Goal: Navigation & Orientation: Go to known website

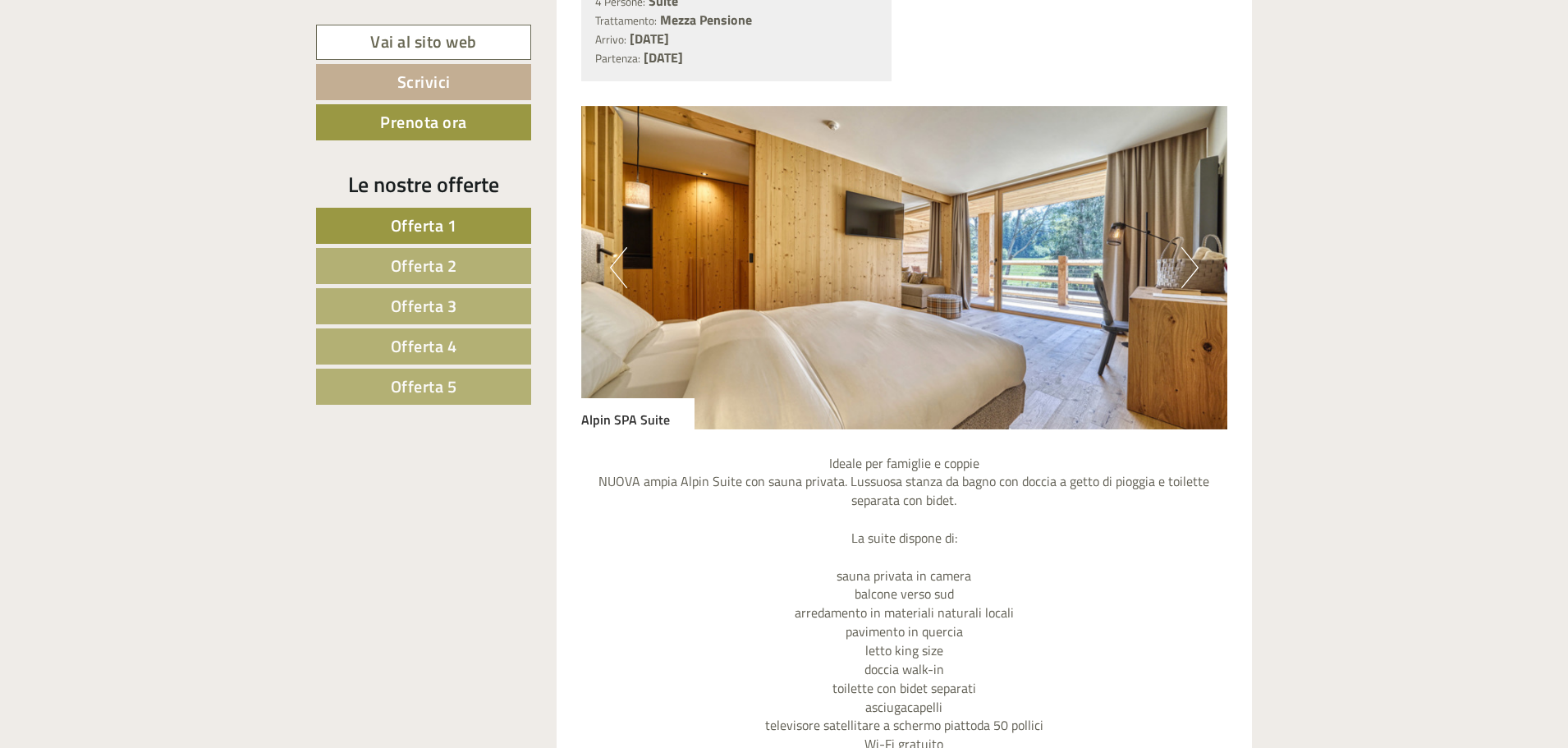
scroll to position [2546, 0]
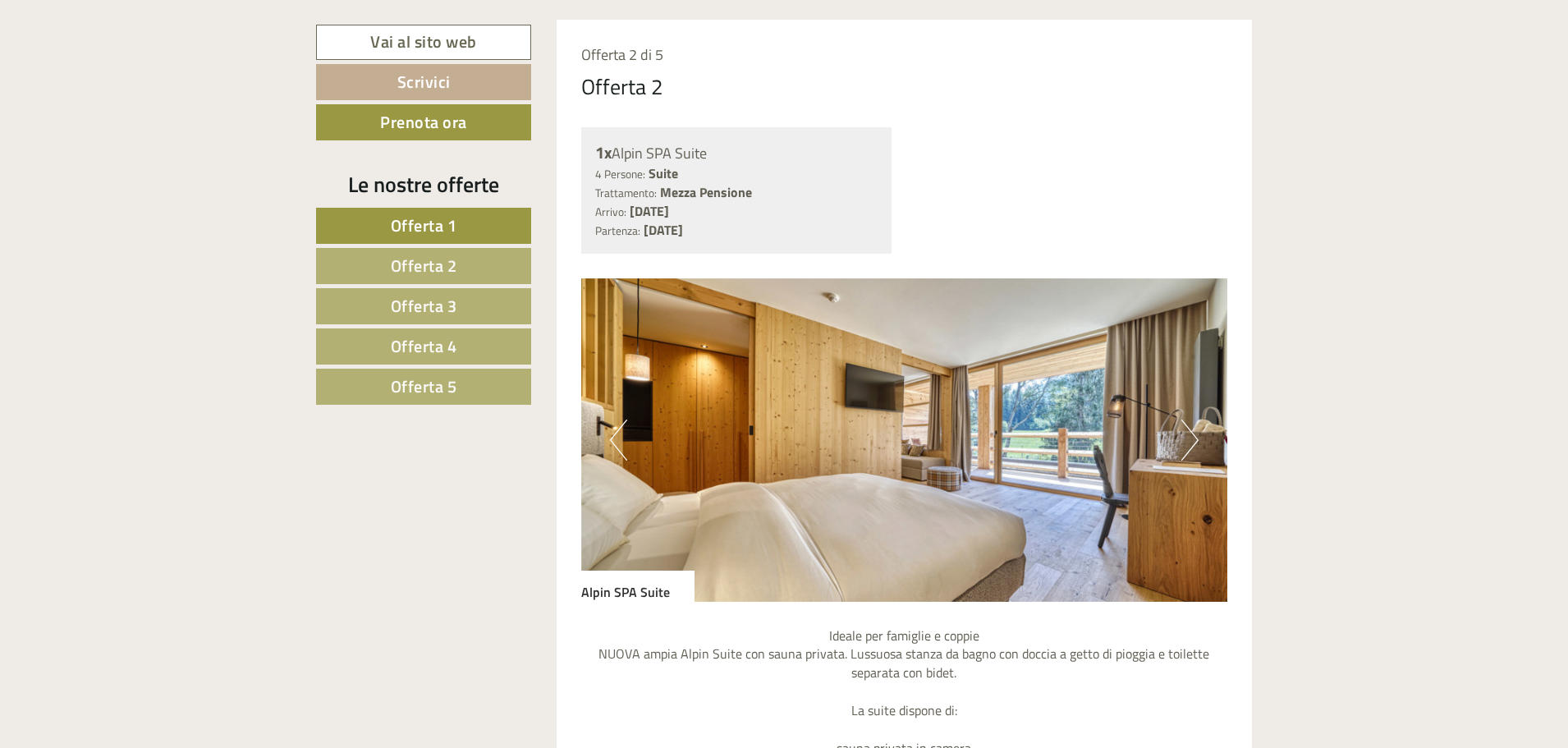
click at [1187, 420] on button "Next" at bounding box center [1190, 440] width 18 height 41
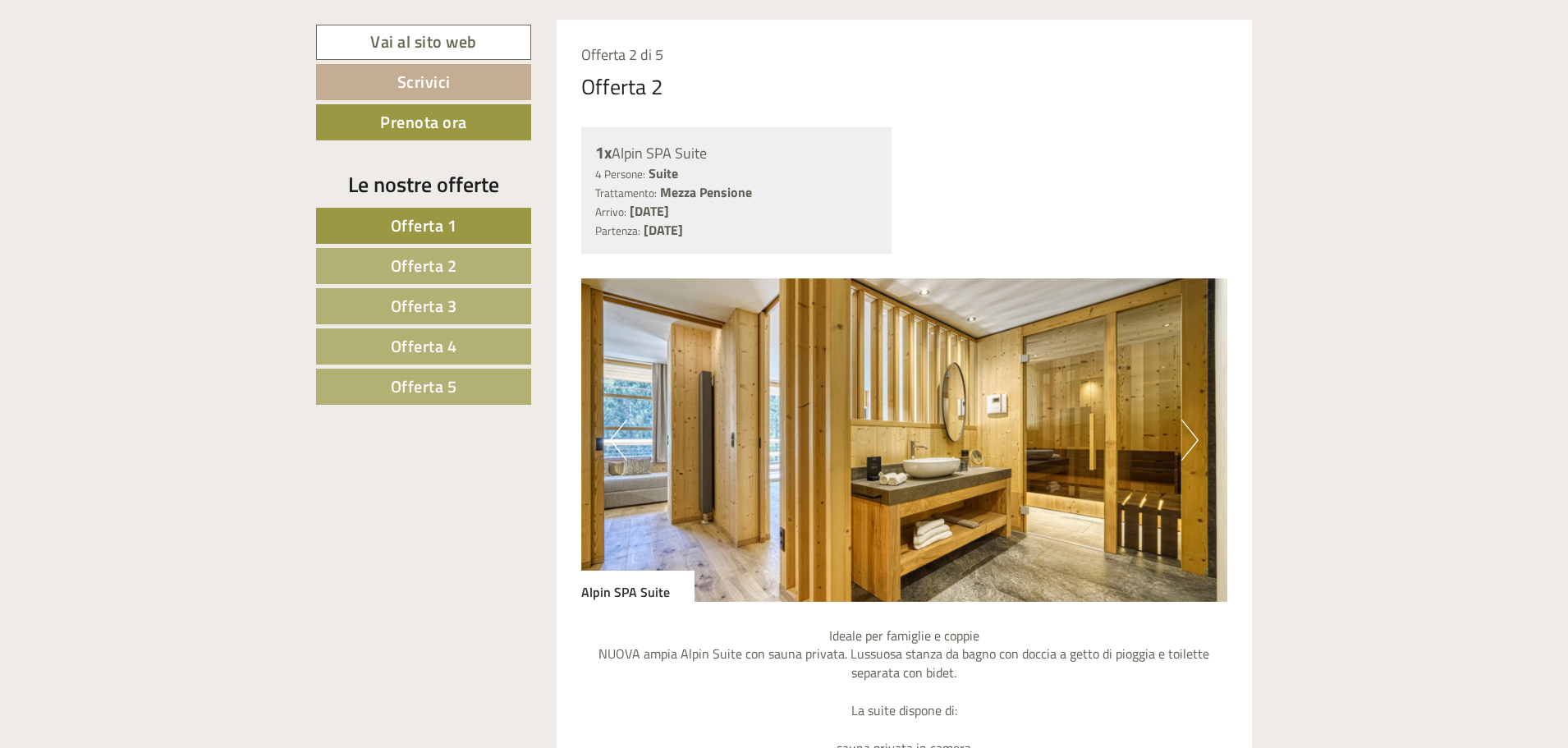
click at [1187, 420] on button "Next" at bounding box center [1190, 440] width 18 height 41
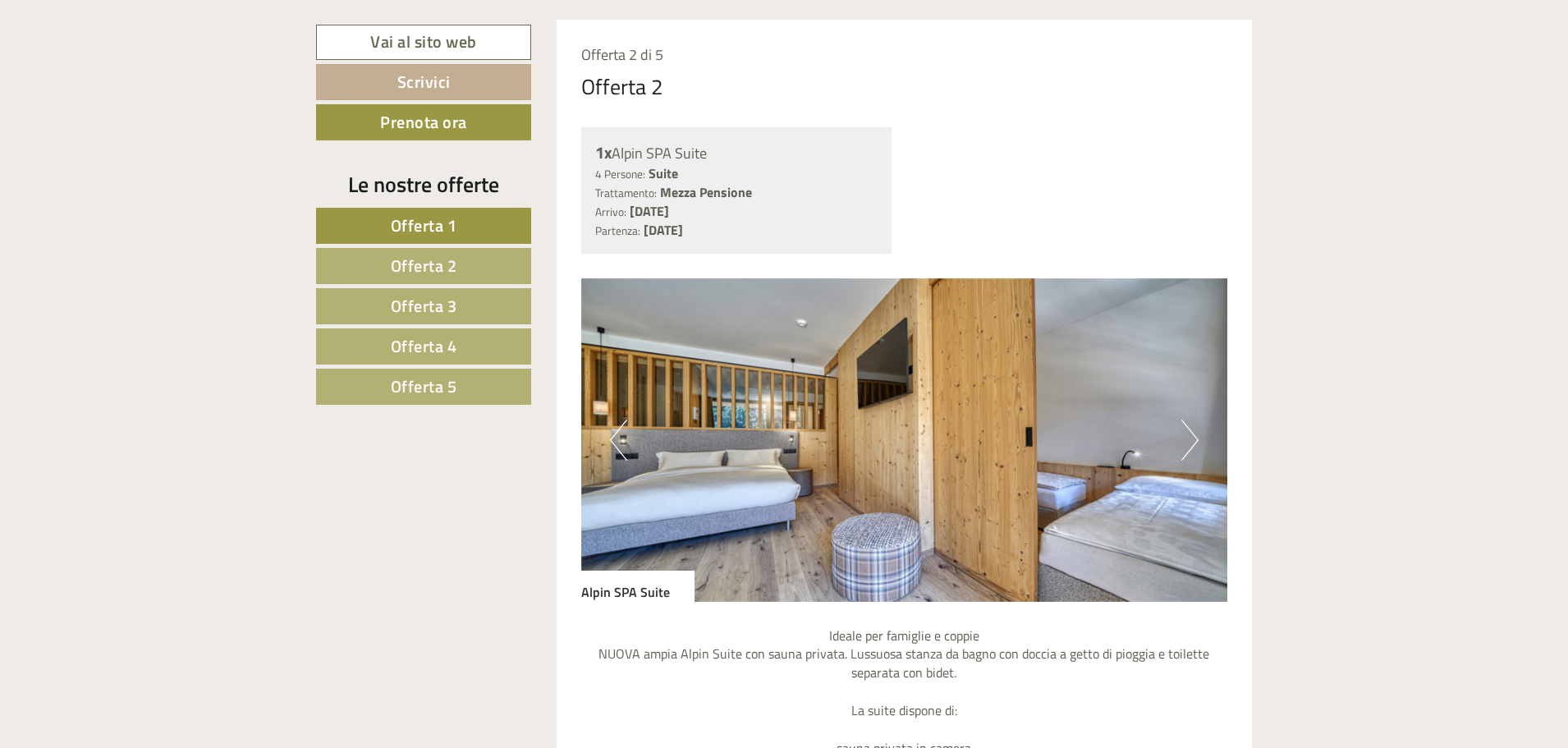
click at [1187, 420] on button "Next" at bounding box center [1190, 440] width 18 height 41
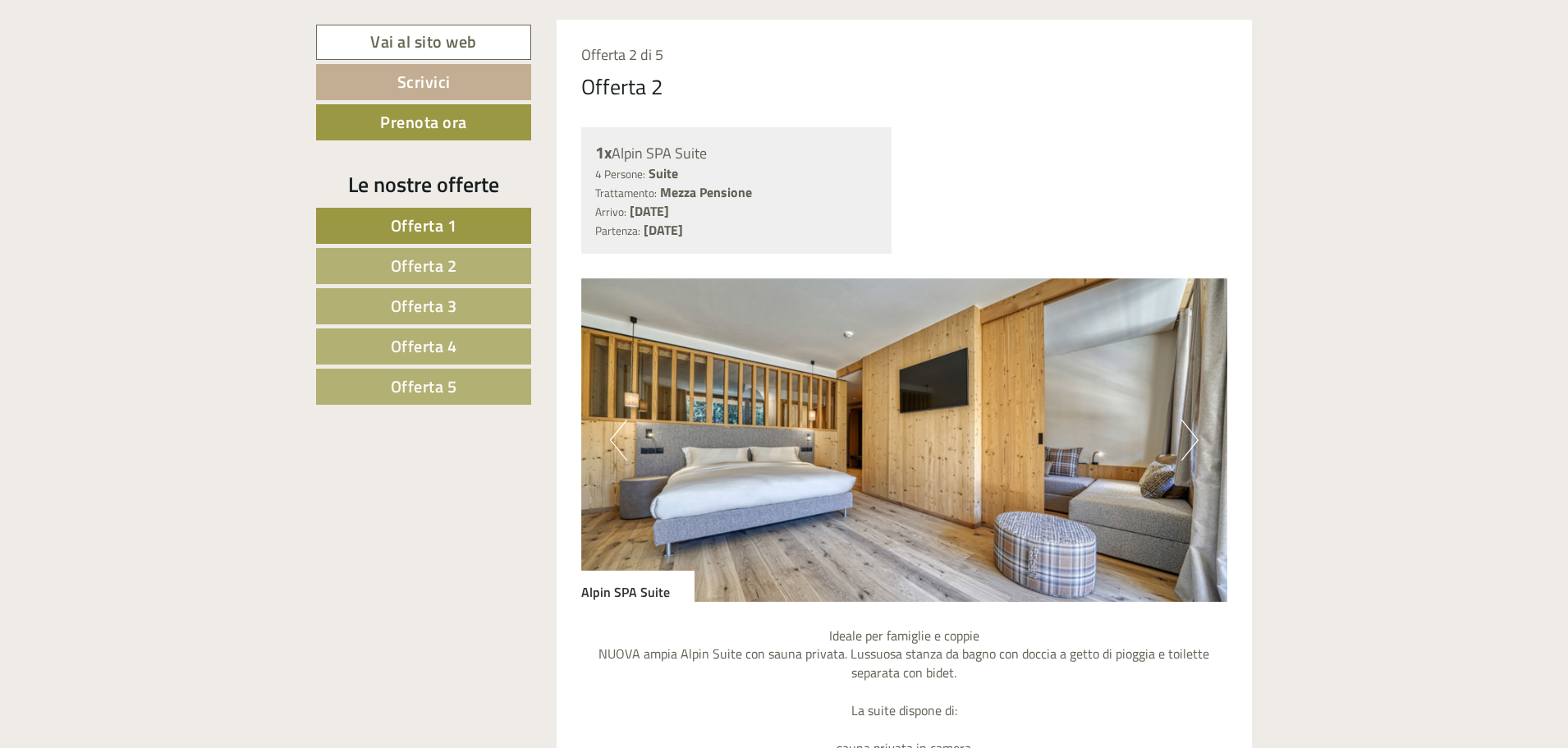
click at [1187, 420] on button "Next" at bounding box center [1190, 440] width 18 height 41
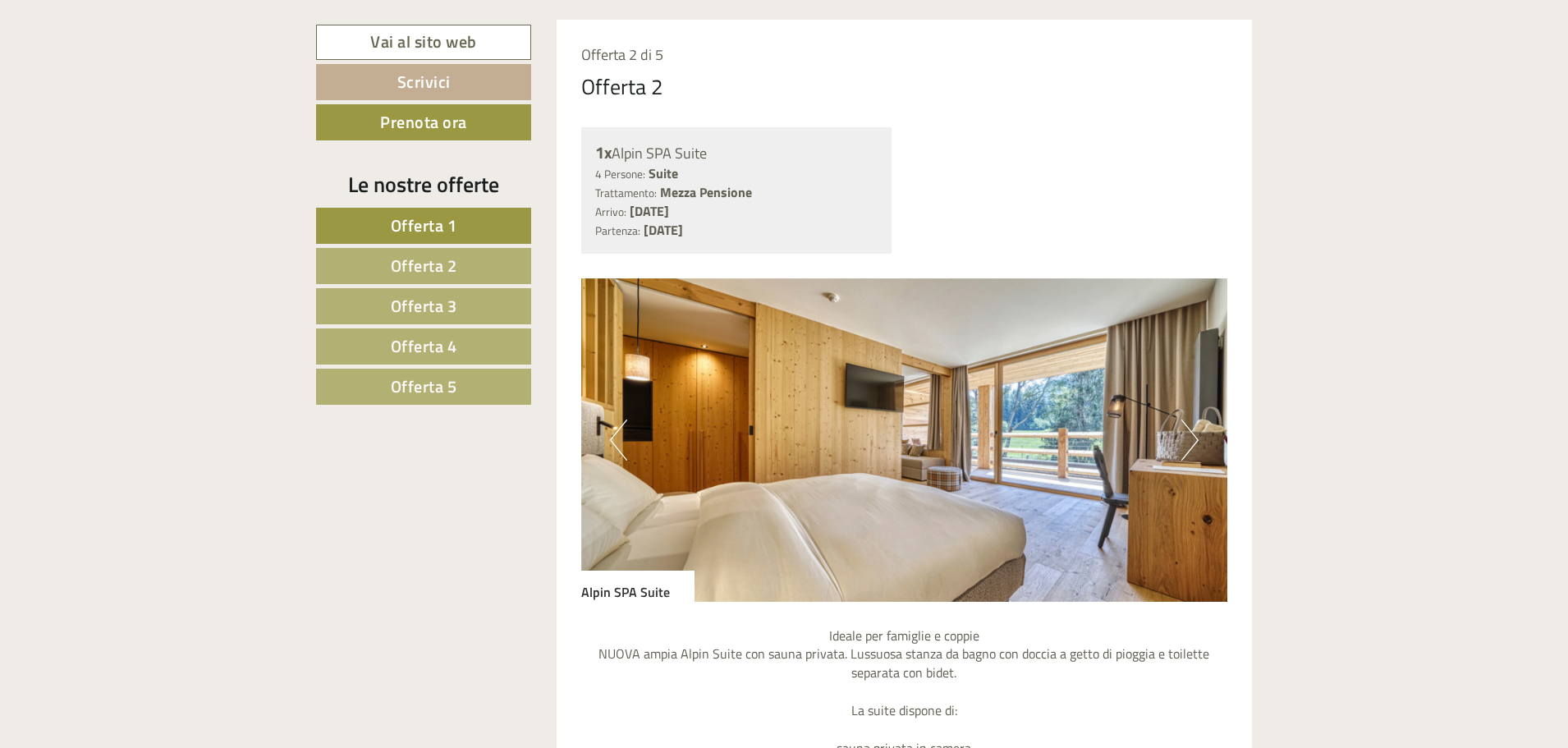
click at [1187, 420] on button "Next" at bounding box center [1190, 440] width 18 height 41
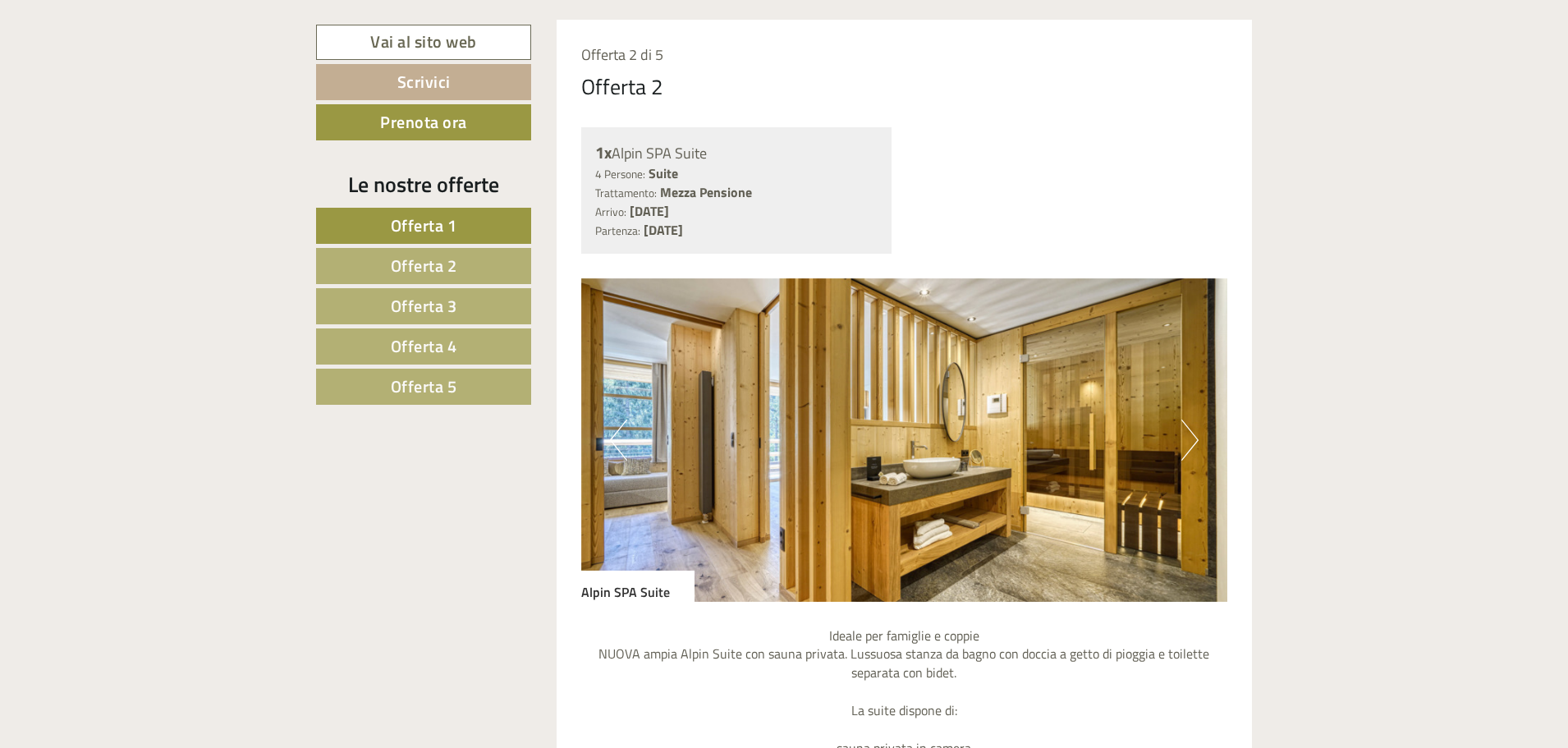
click at [1187, 420] on button "Next" at bounding box center [1190, 440] width 18 height 41
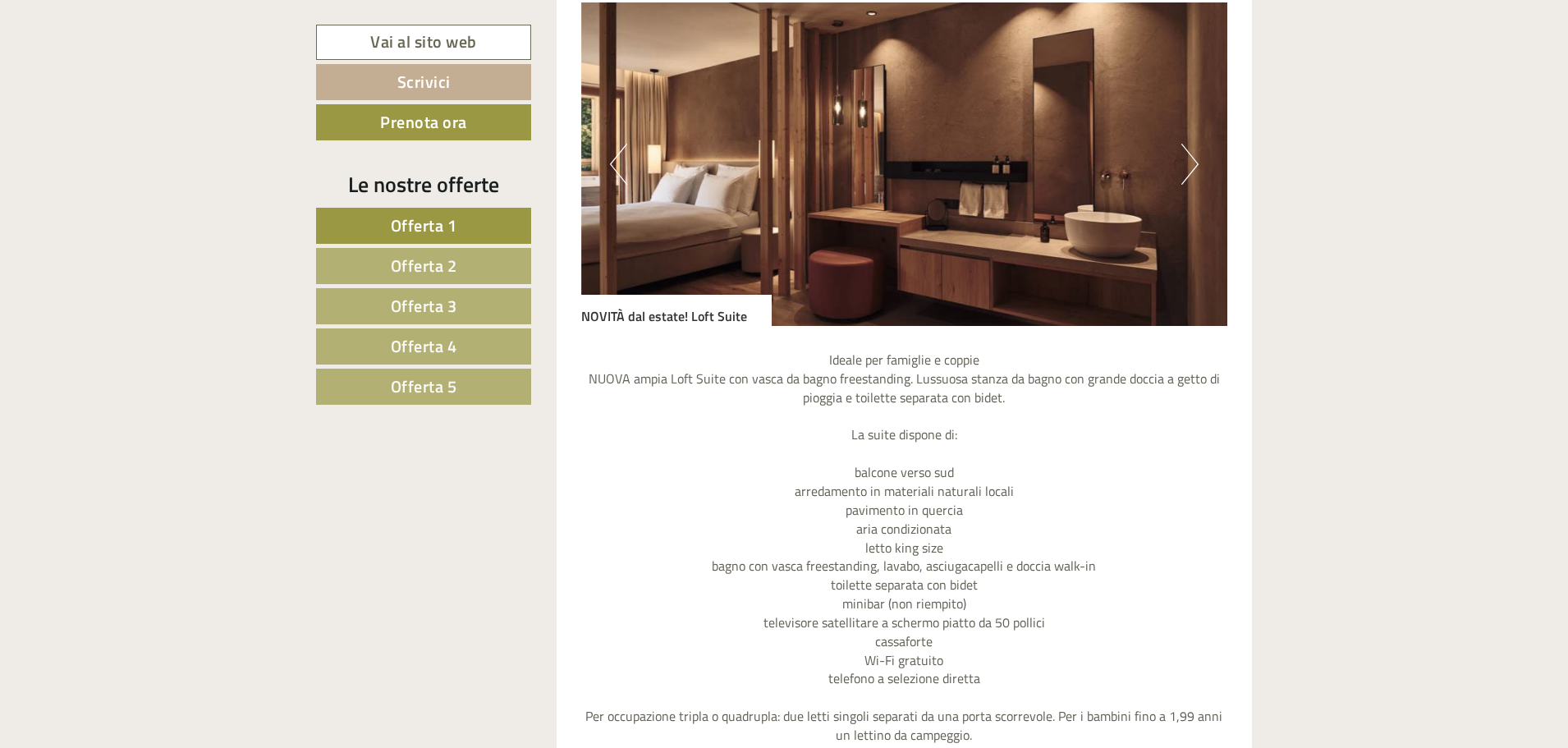
scroll to position [4270, 0]
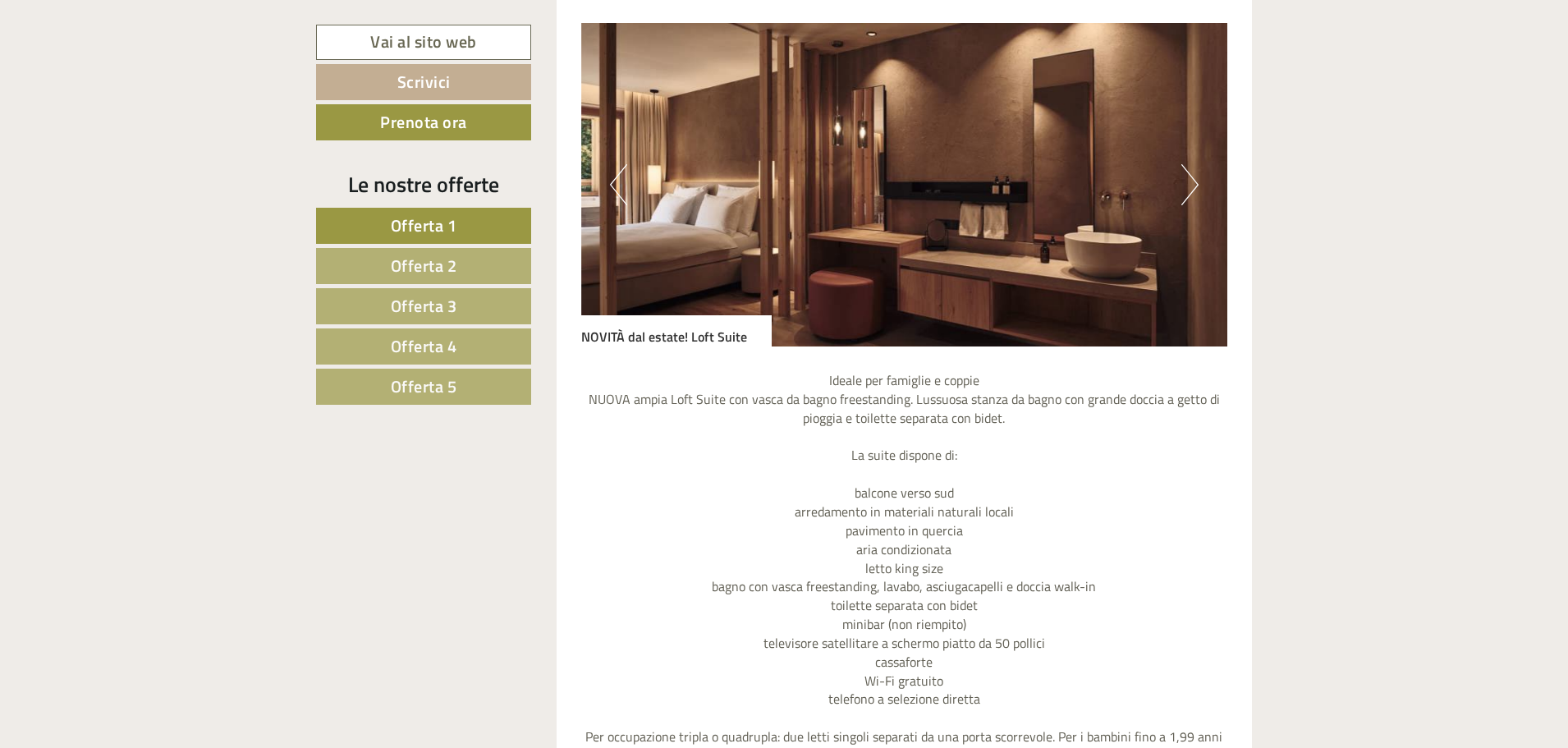
click at [1194, 164] on button "Next" at bounding box center [1190, 184] width 18 height 41
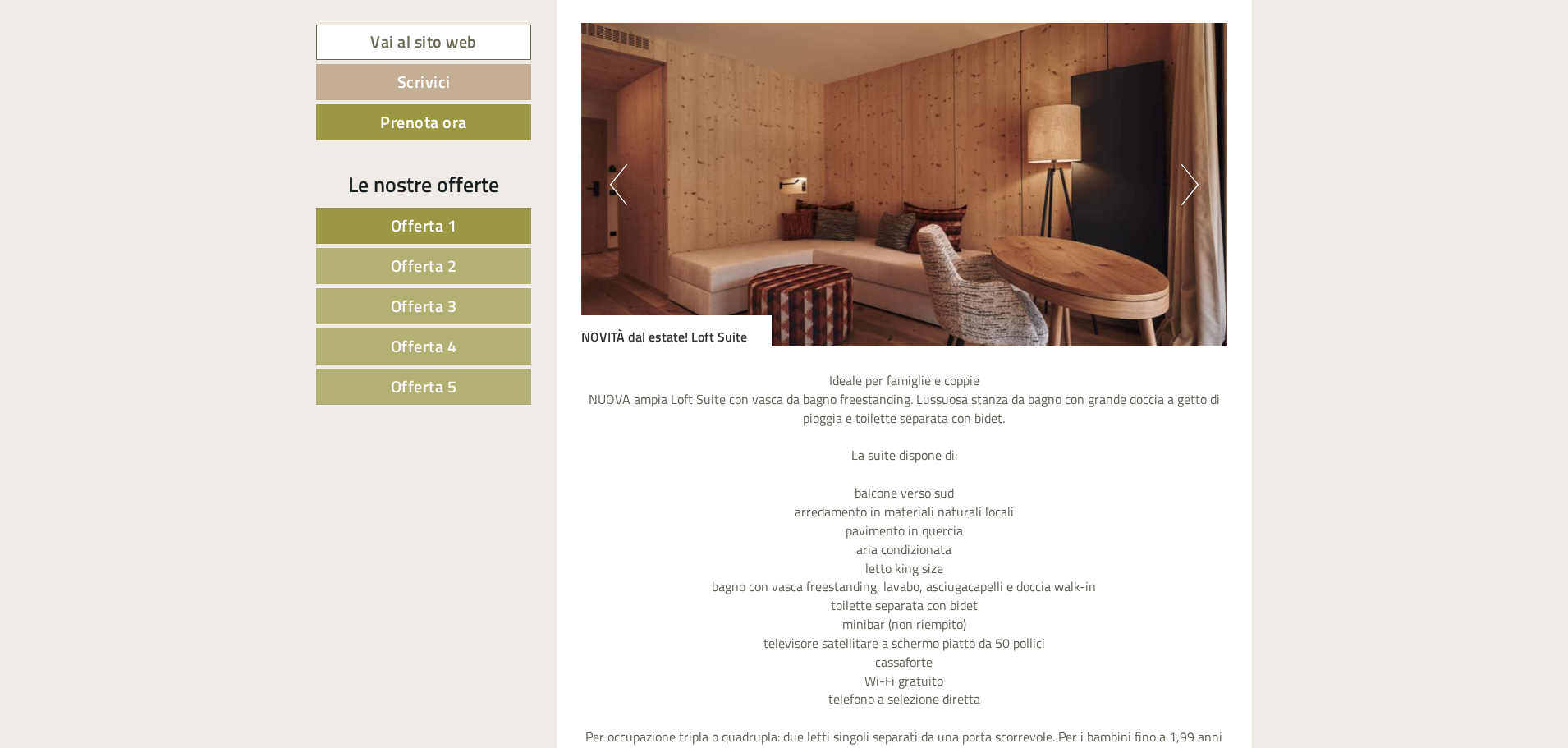
click at [1194, 164] on button "Next" at bounding box center [1190, 184] width 18 height 41
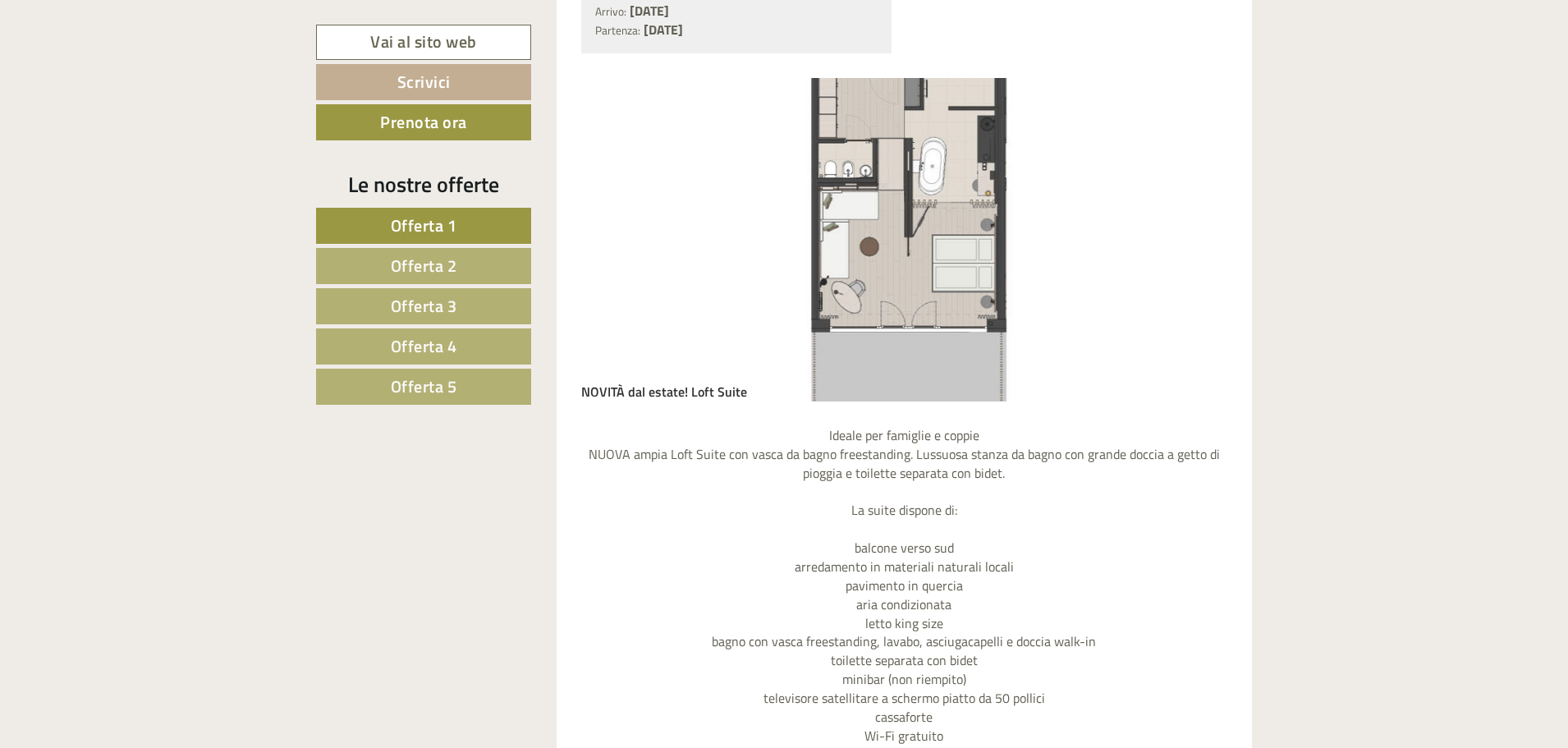
scroll to position [4106, 0]
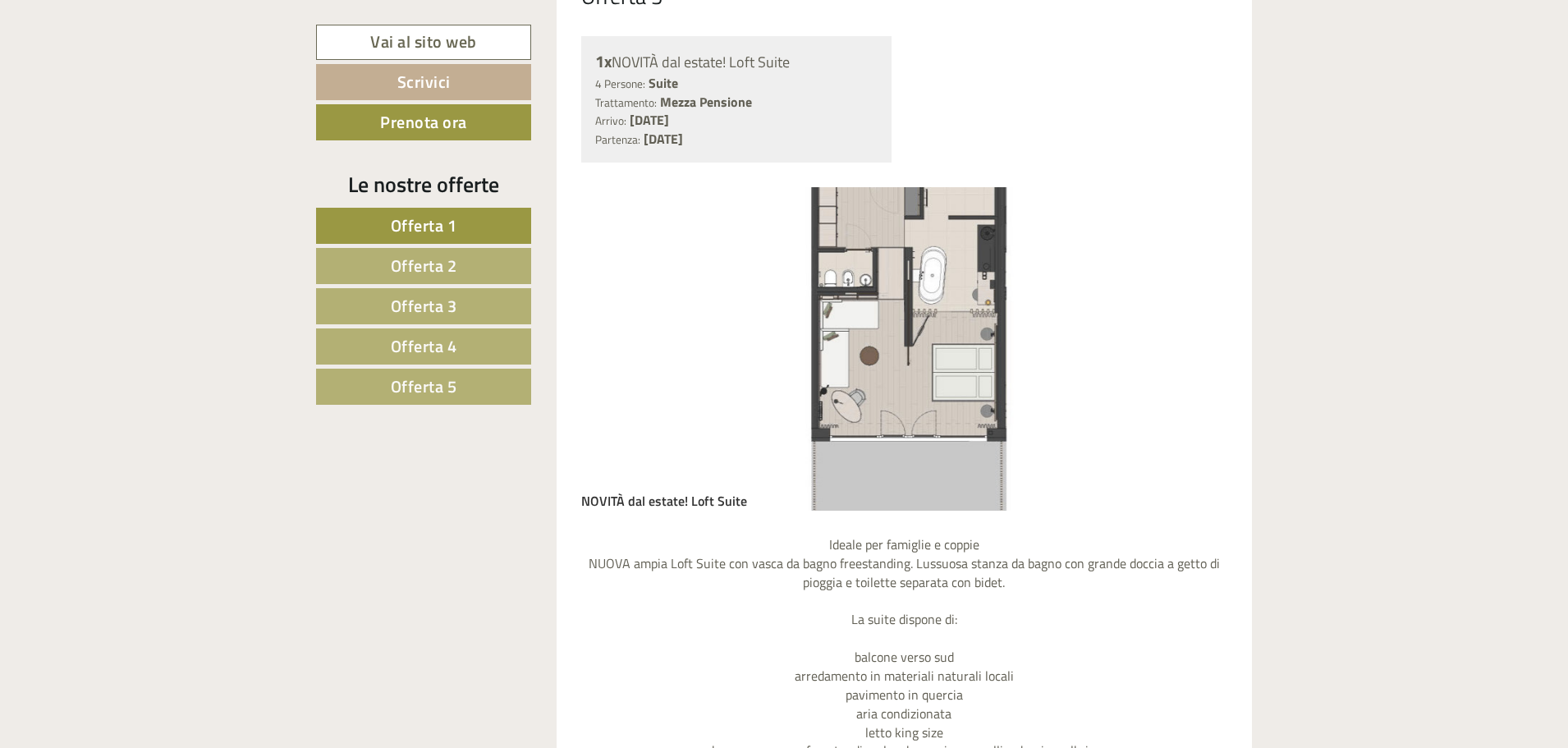
click at [1213, 187] on img at bounding box center [904, 349] width 647 height 324
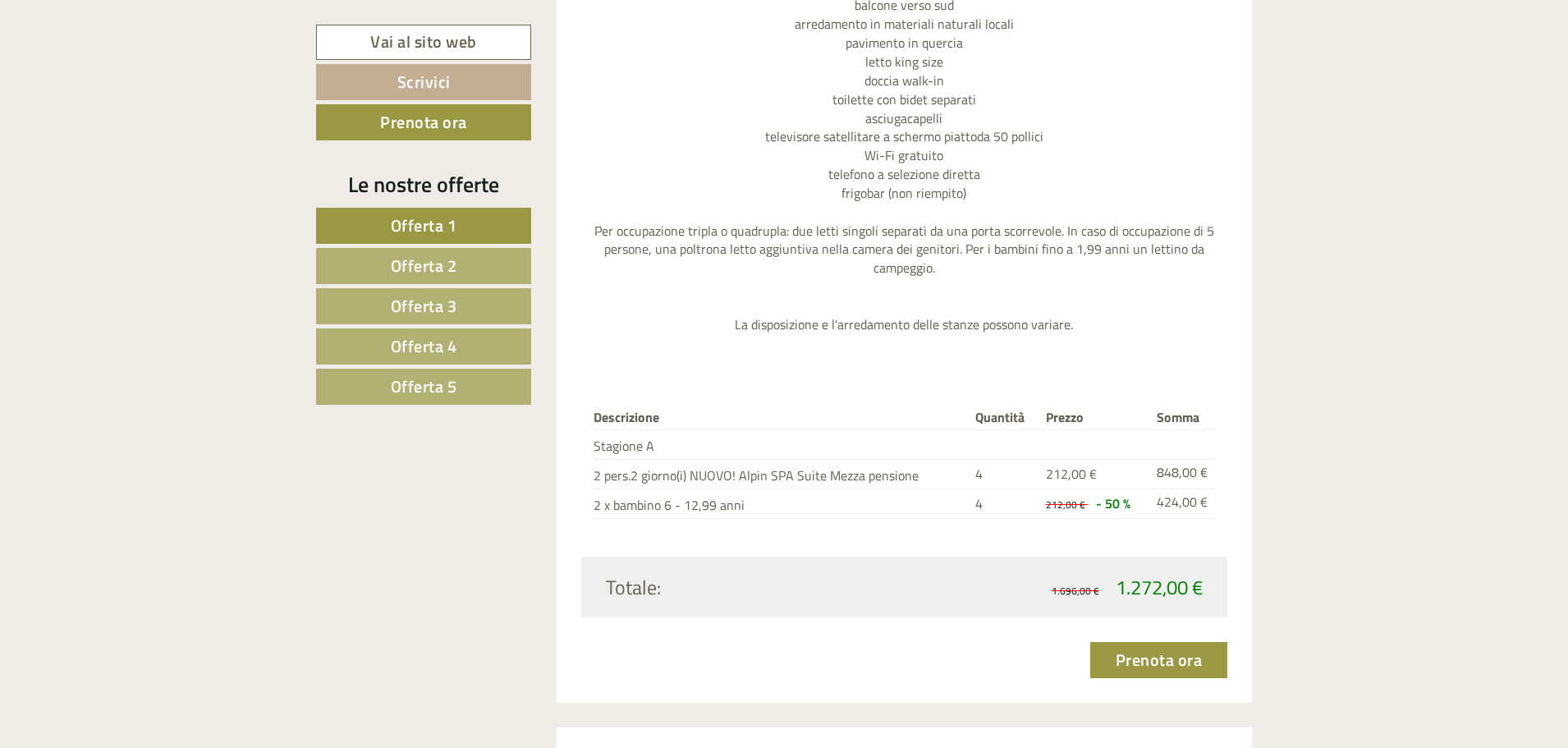
scroll to position [3284, 0]
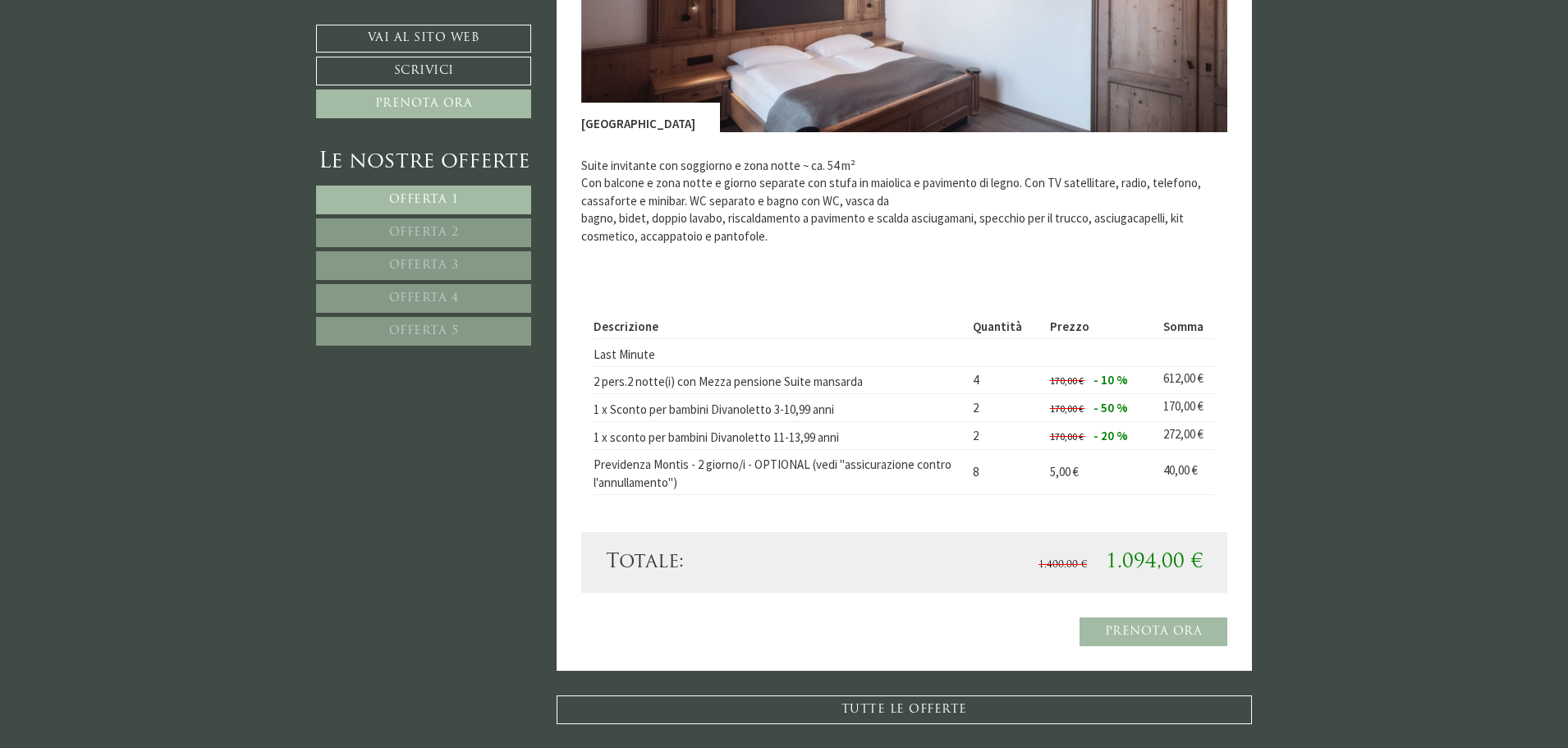
scroll to position [3942, 0]
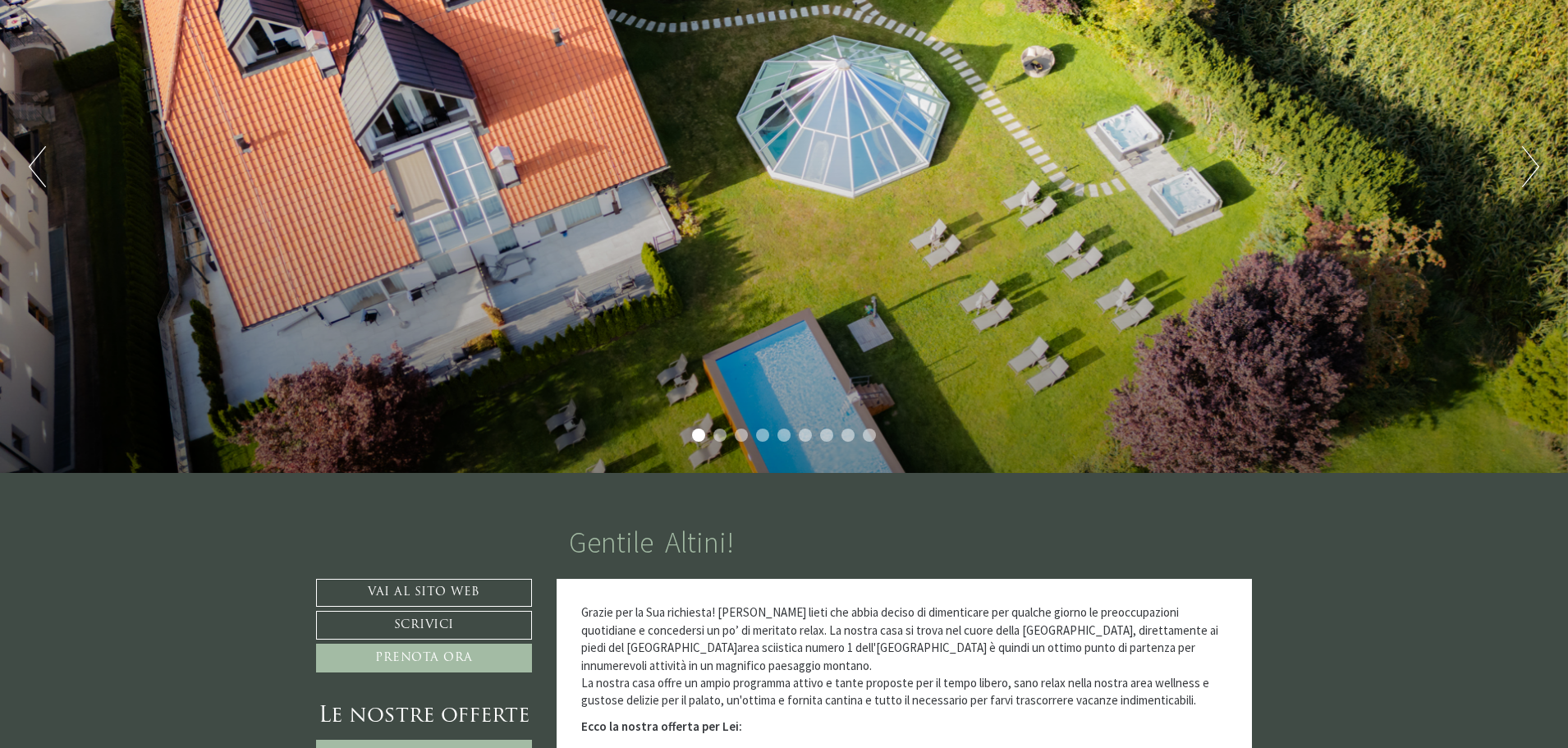
scroll to position [247, 0]
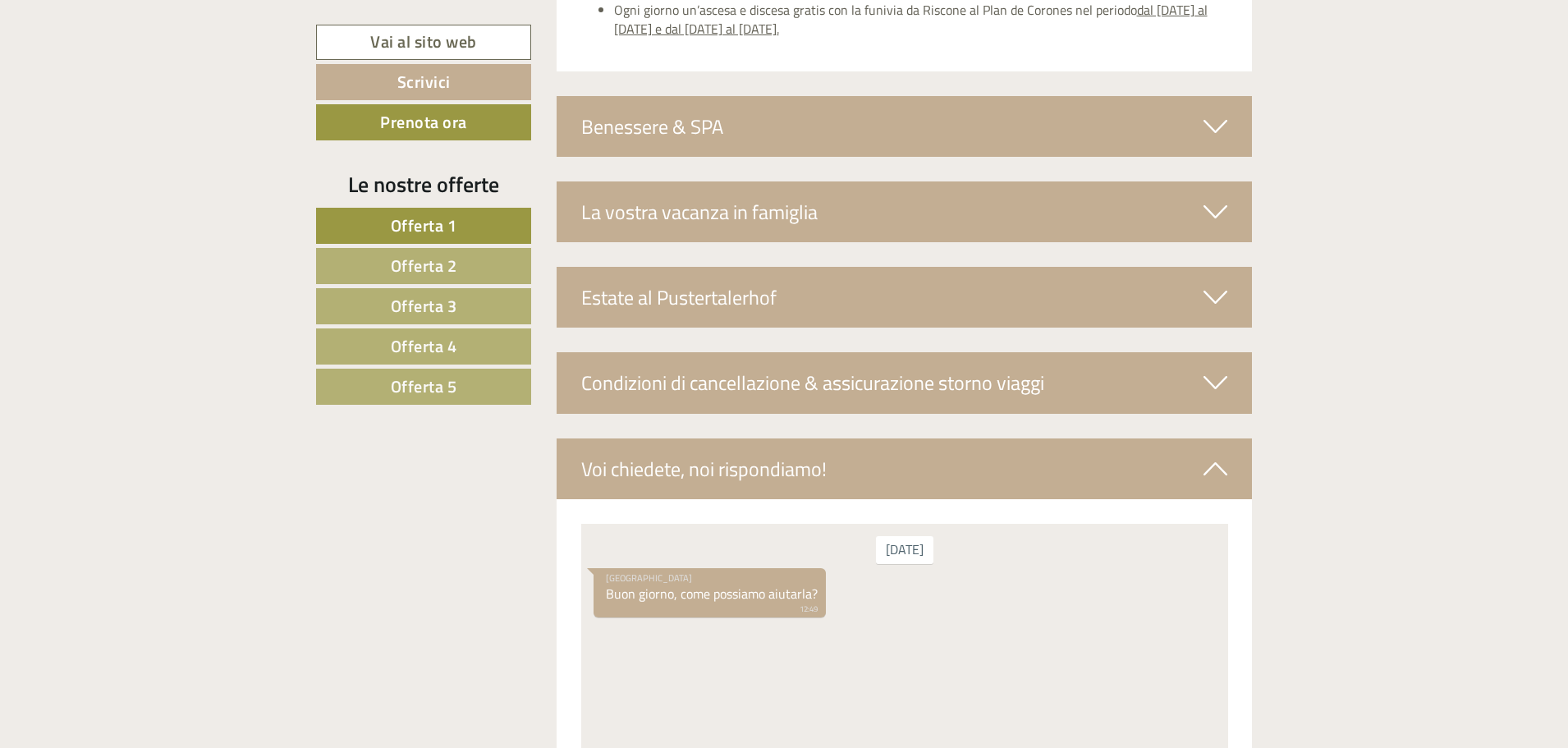
scroll to position [5913, 0]
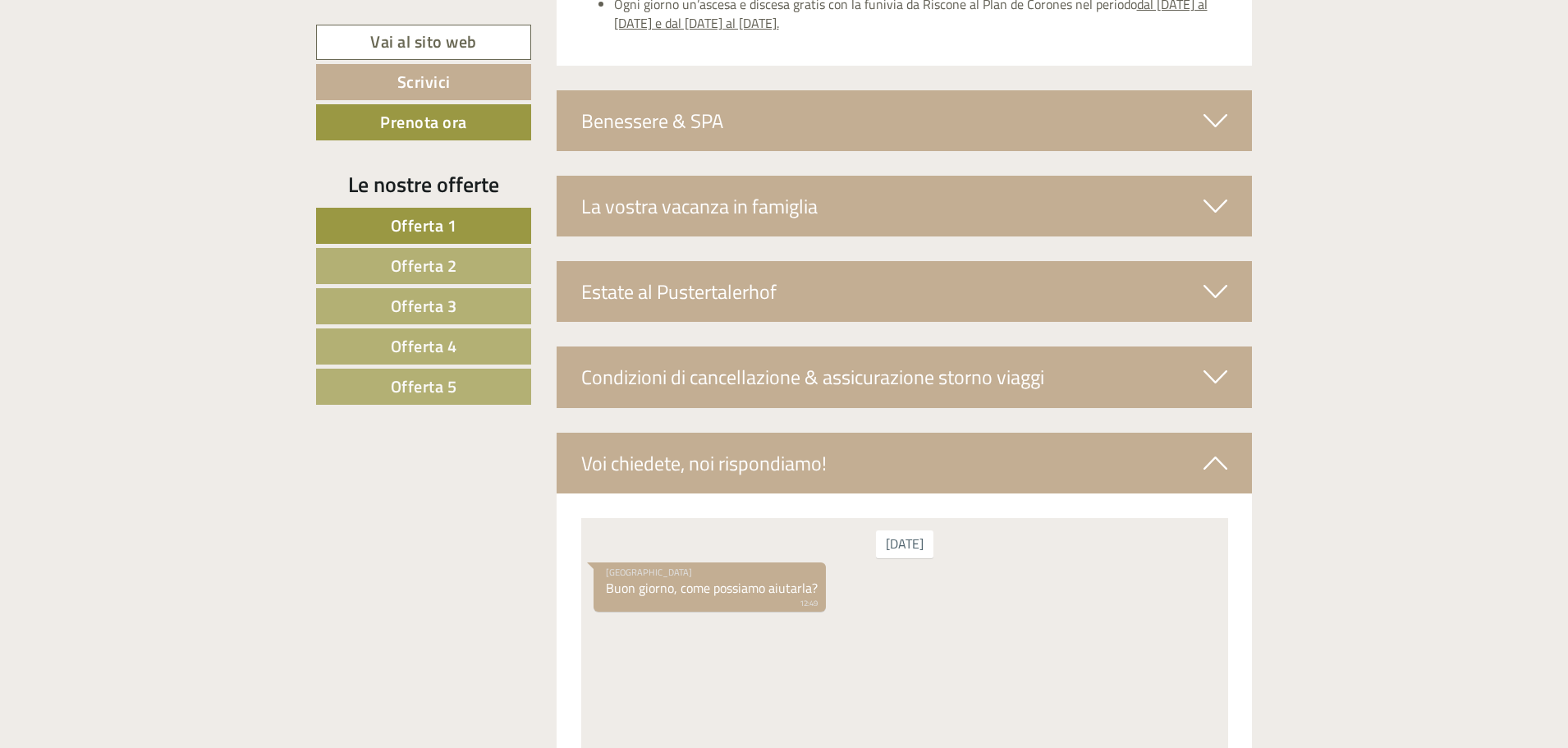
click at [803, 176] on div "La vostra vacanza in famiglia" at bounding box center [904, 205] width 696 height 61
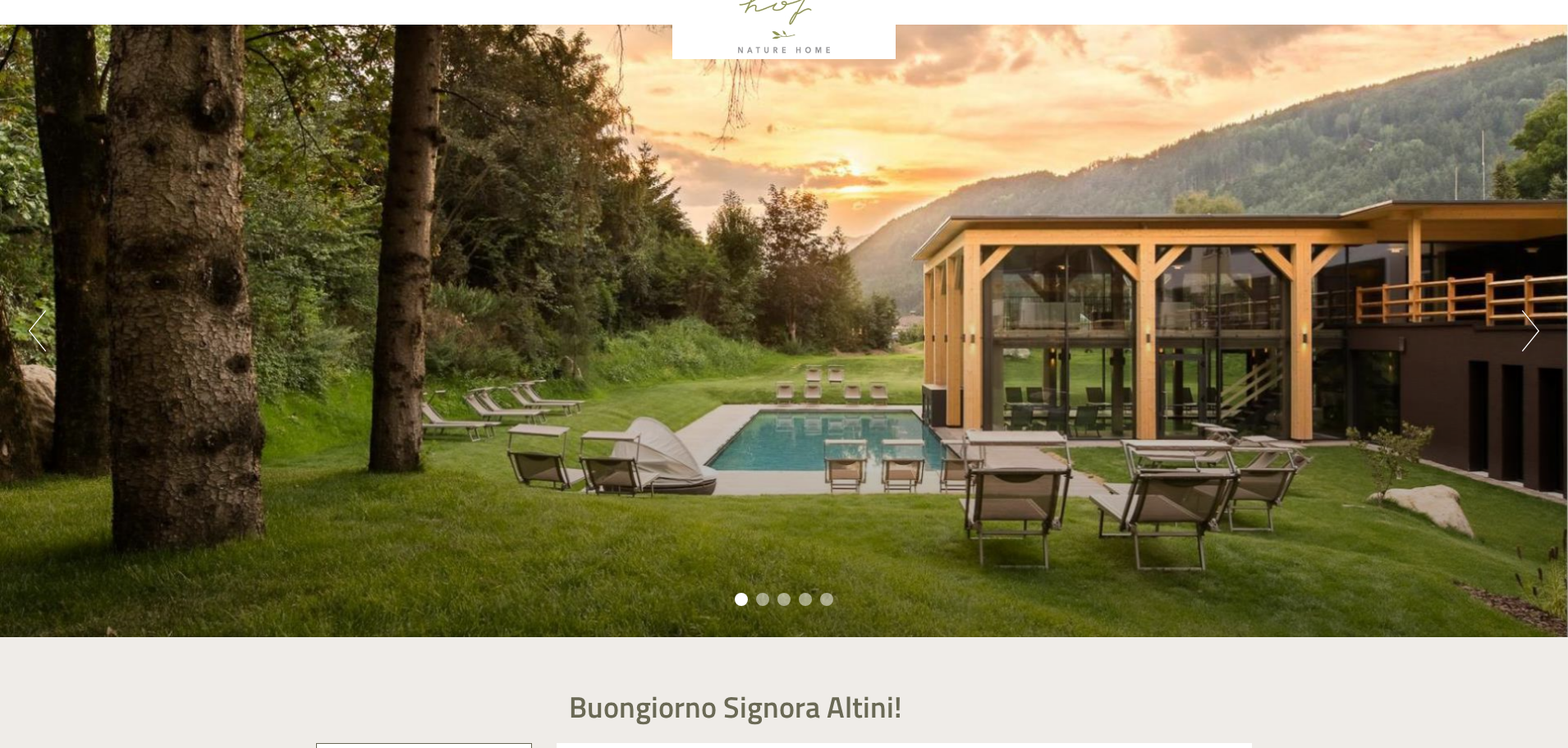
scroll to position [575, 0]
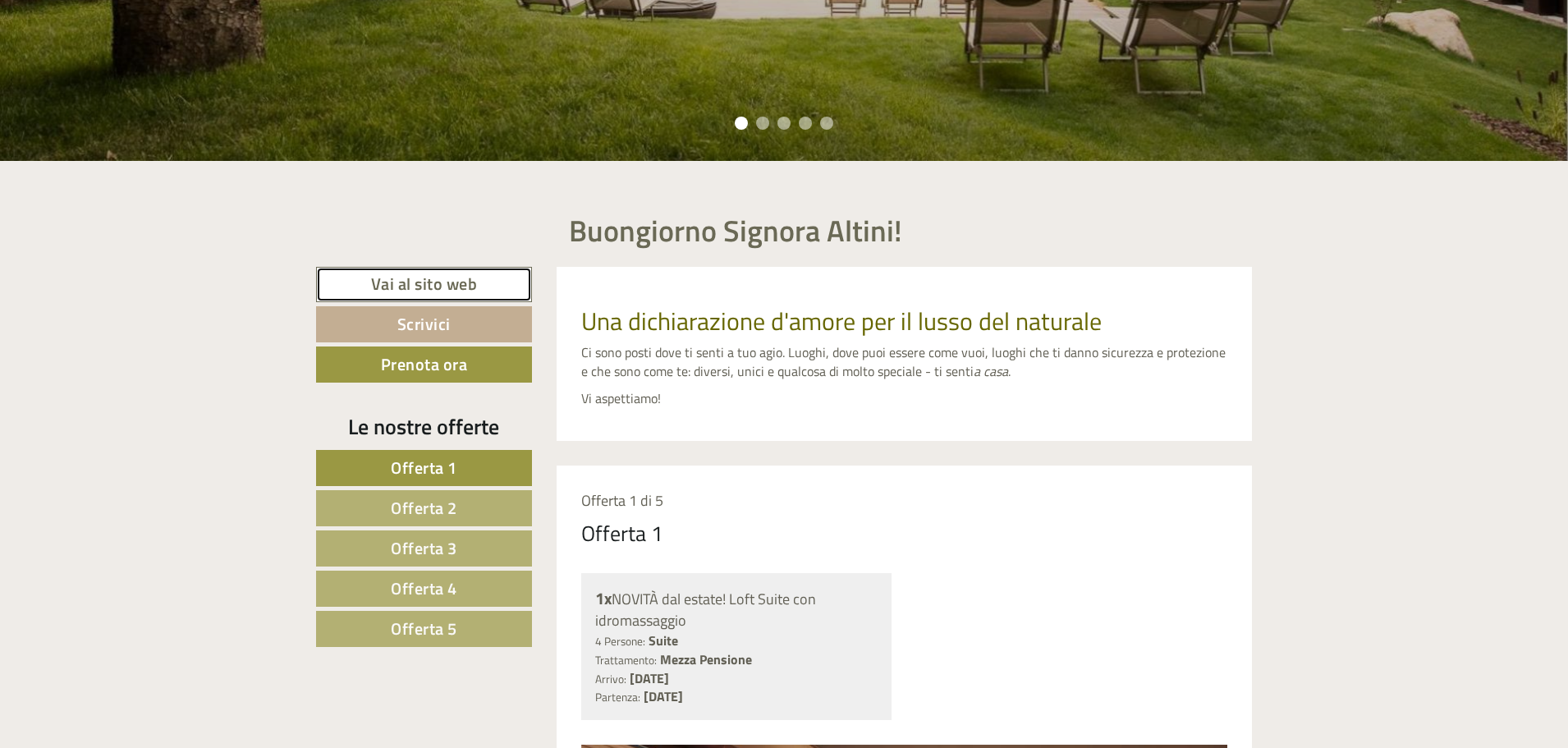
click at [426, 283] on link "Vai al sito web" at bounding box center [424, 284] width 216 height 35
